Goal: Information Seeking & Learning: Learn about a topic

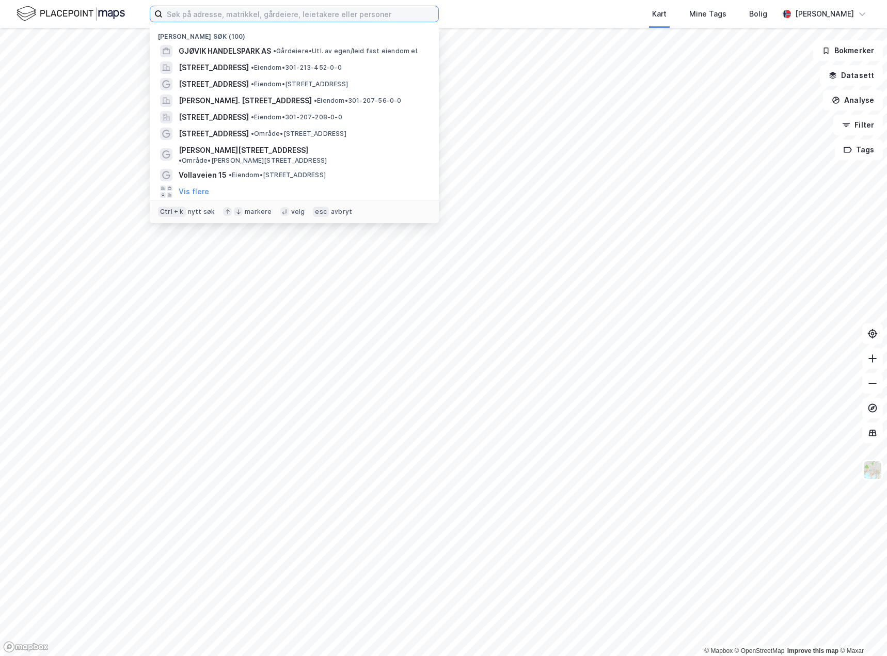
click at [188, 16] on input at bounding box center [301, 13] width 276 height 15
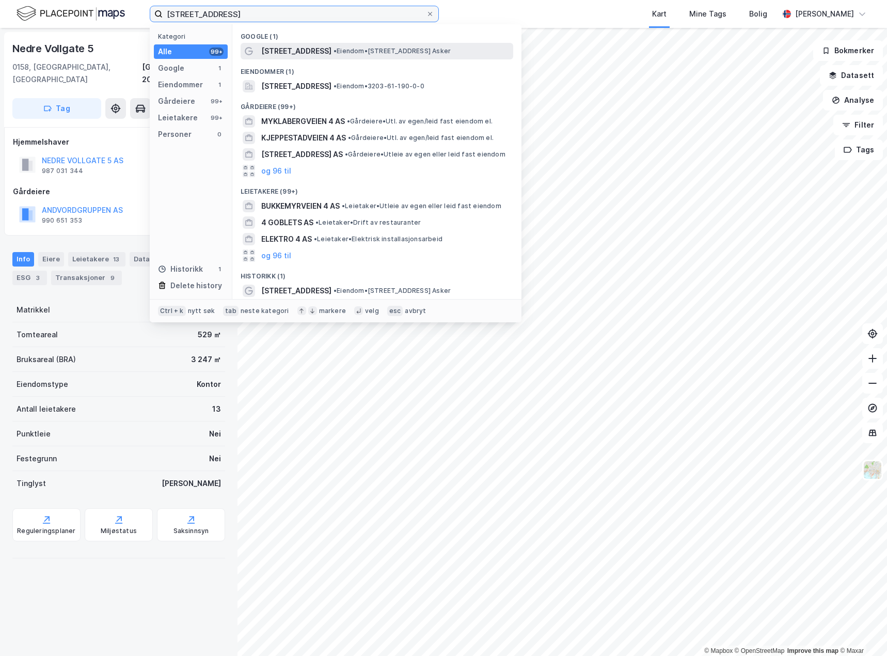
type input "[STREET_ADDRESS]"
click at [374, 46] on div "[STREET_ADDRESS] • Eiendom • [STREET_ADDRESS] Asker" at bounding box center [386, 51] width 250 height 12
